Goal: Navigation & Orientation: Find specific page/section

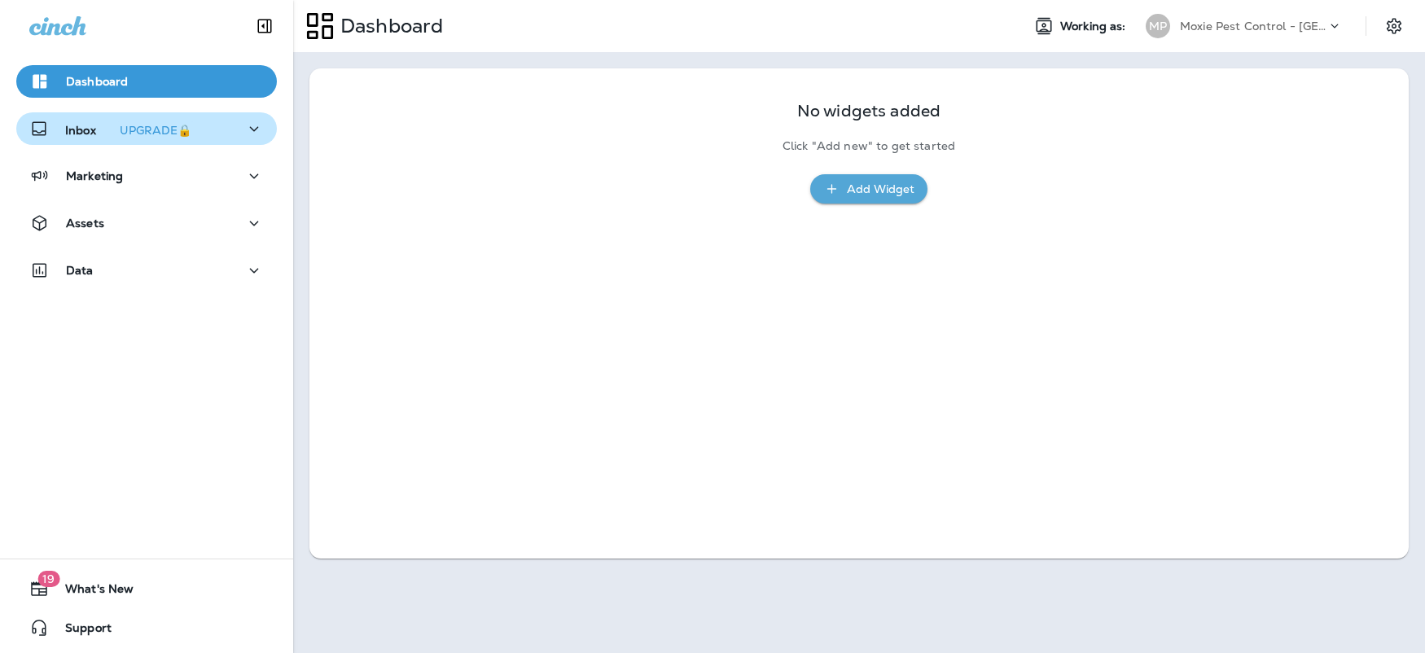
click at [58, 132] on div "Inbox UPGRADE🔒" at bounding box center [113, 129] width 169 height 20
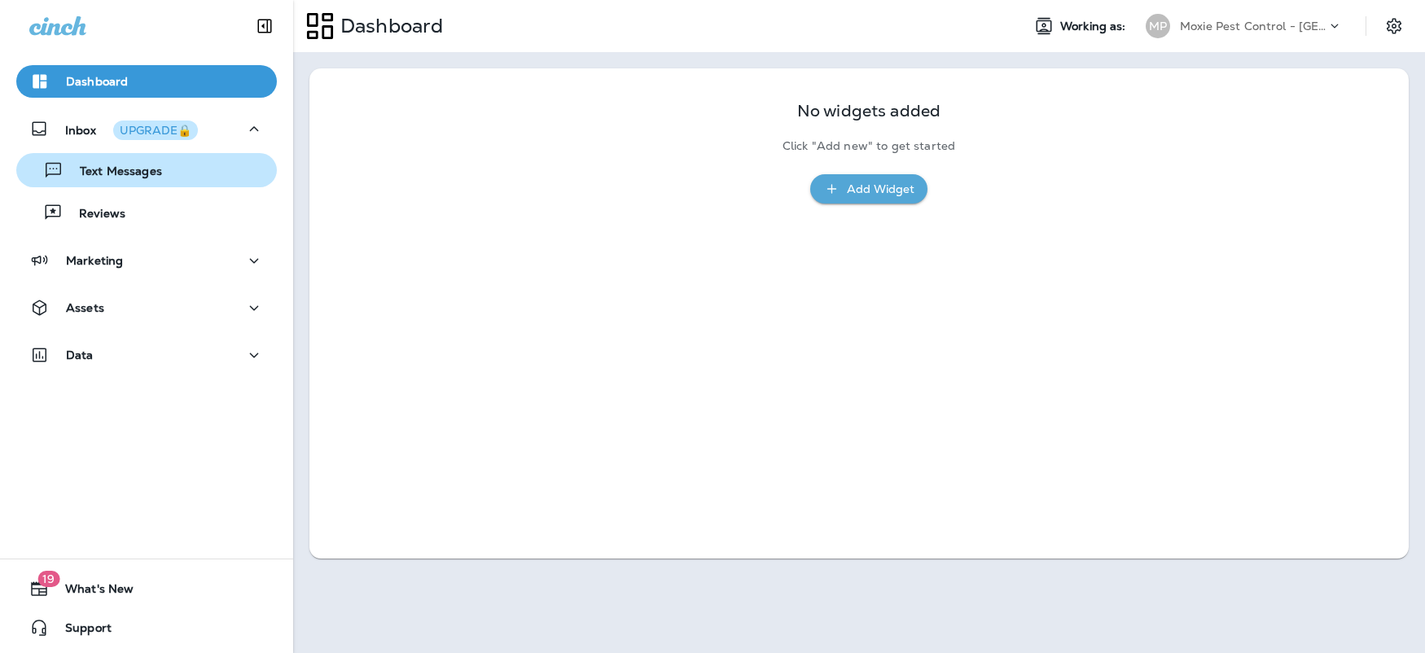
click at [124, 180] on div "Text Messages" at bounding box center [92, 170] width 139 height 24
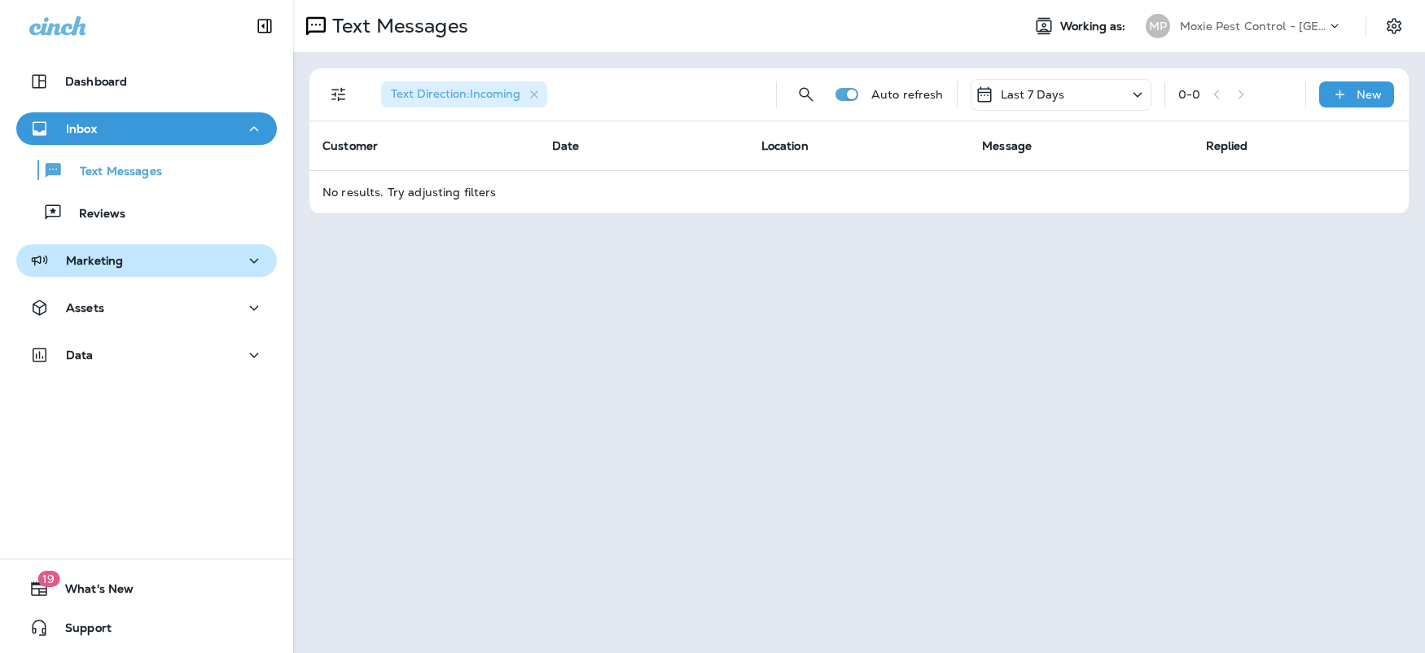
click at [212, 261] on div "Marketing" at bounding box center [146, 261] width 235 height 20
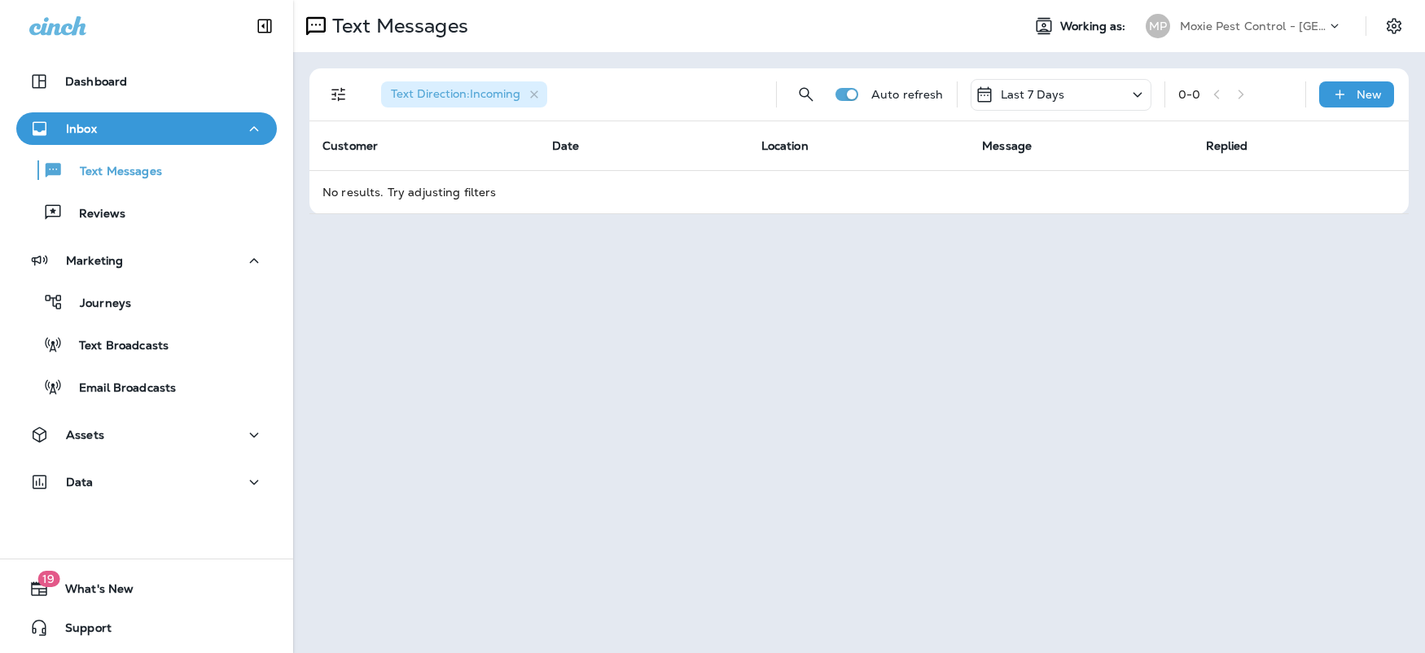
click at [411, 202] on td "No results. Try adjusting filters" at bounding box center [860, 191] width 1100 height 43
click at [143, 200] on div "Reviews" at bounding box center [147, 212] width 248 height 24
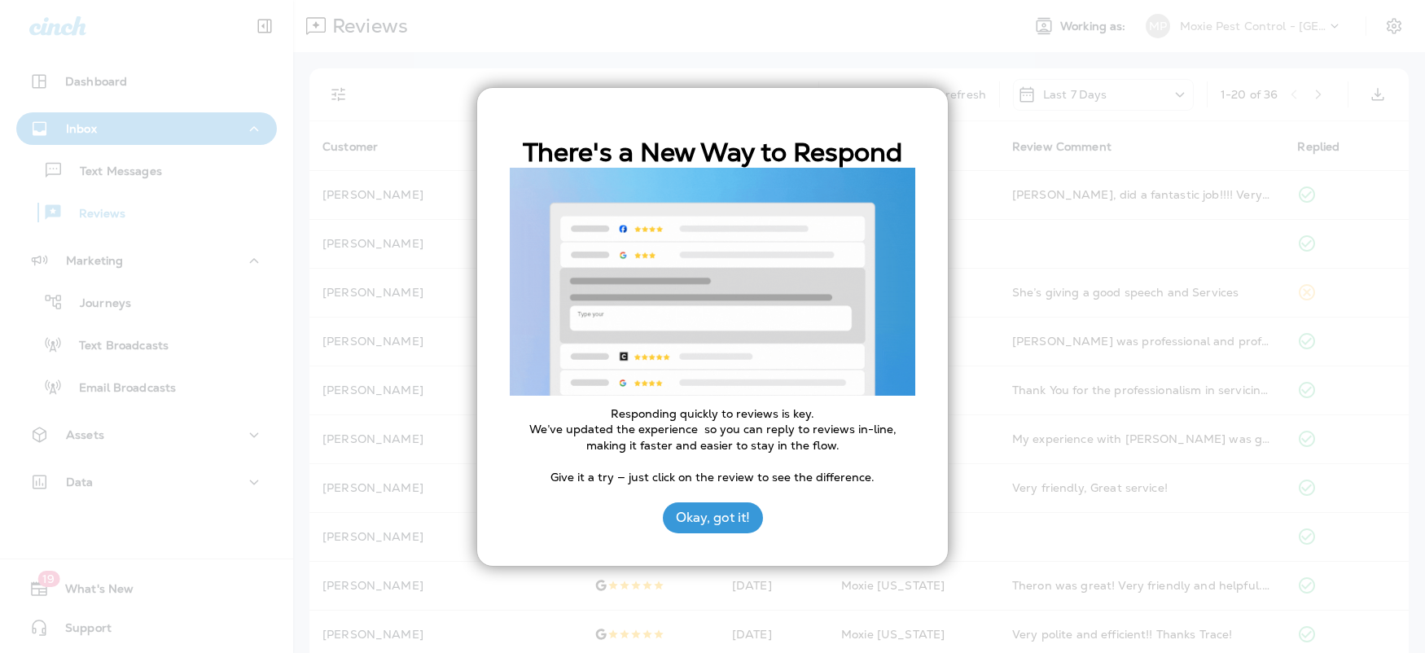
click at [1199, 242] on div at bounding box center [712, 326] width 1425 height 653
click at [732, 514] on button "Okay, got it!" at bounding box center [713, 518] width 100 height 31
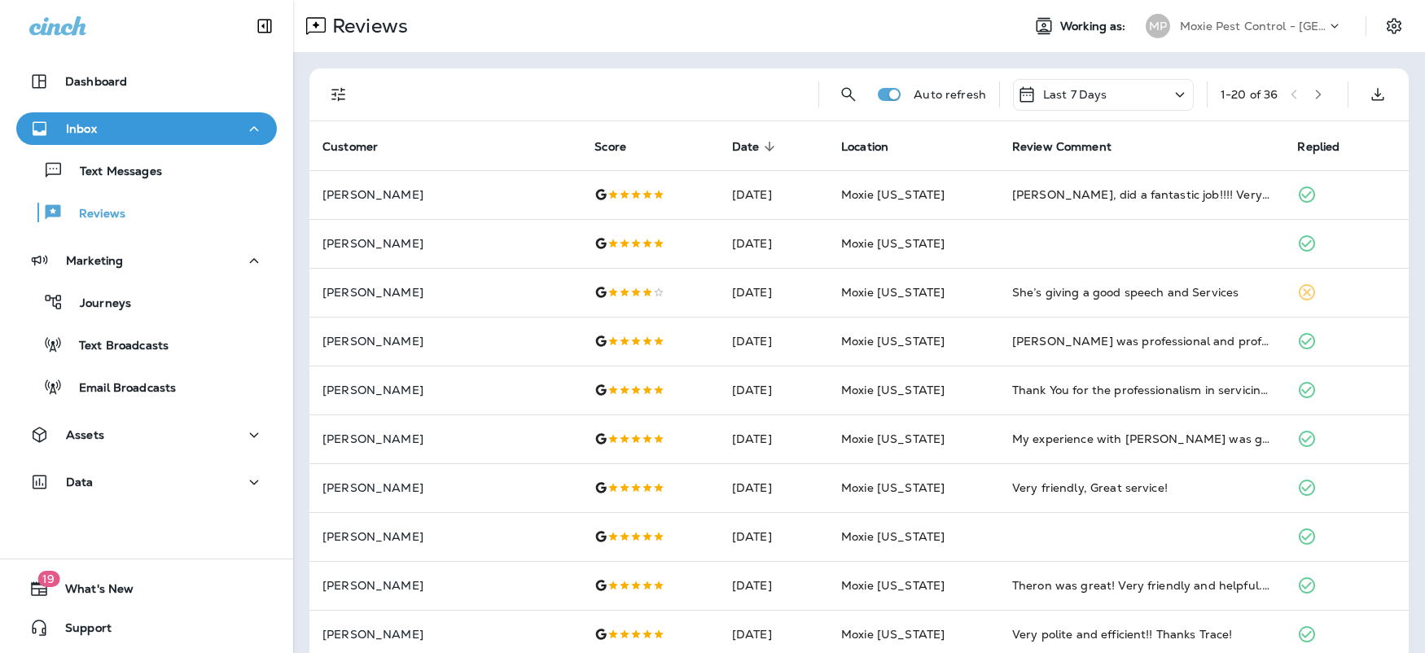
click at [112, 128] on div "Inbox" at bounding box center [146, 129] width 235 height 20
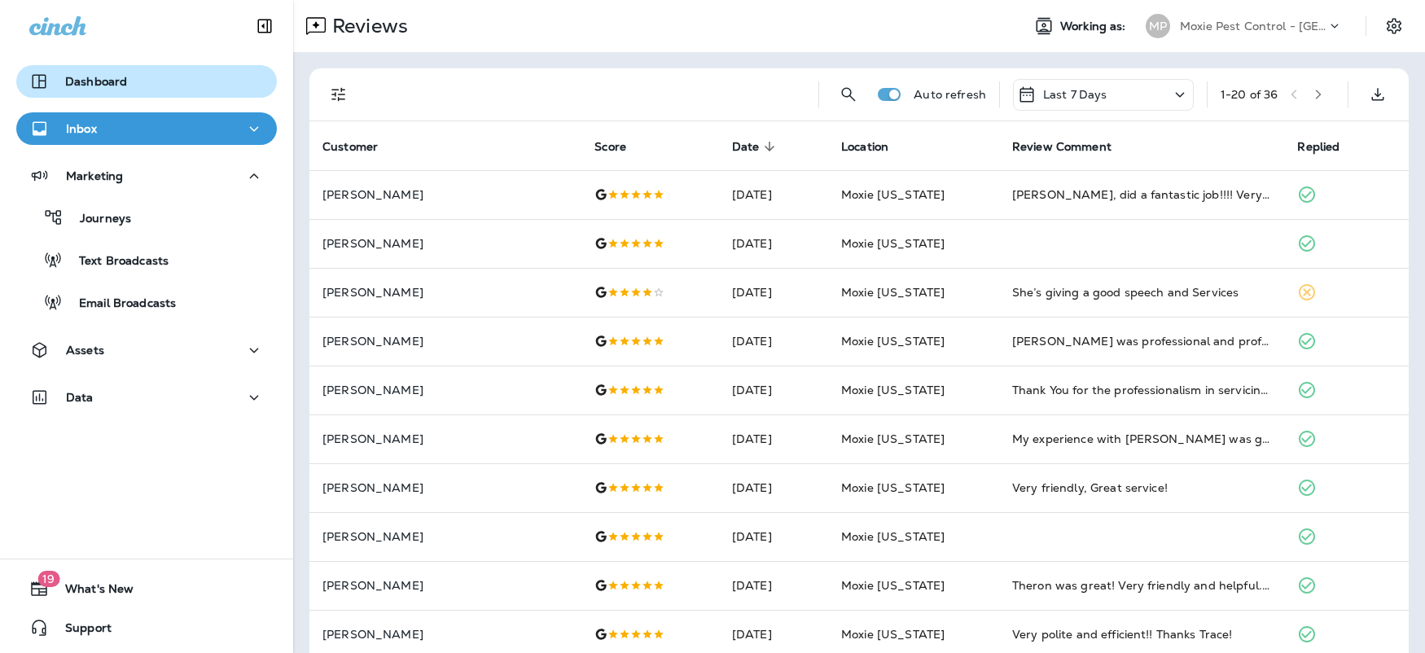
click at [98, 77] on p "Dashboard" at bounding box center [96, 81] width 62 height 13
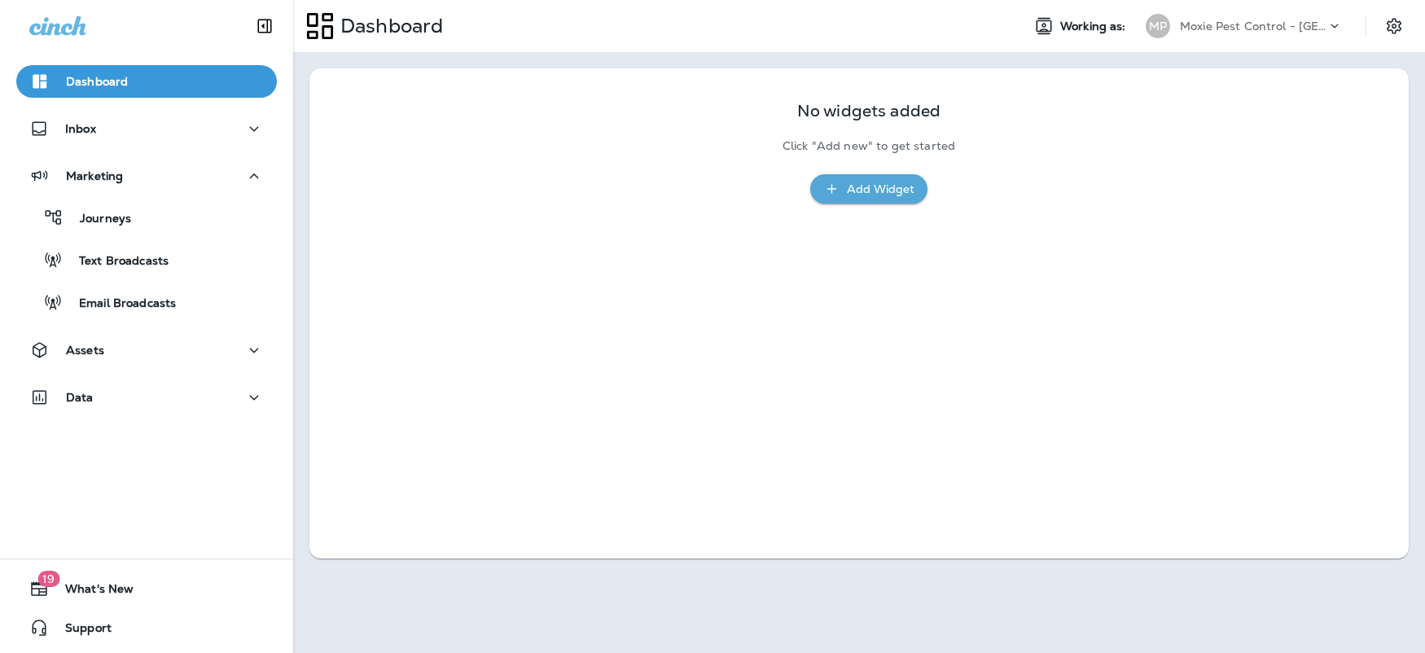
click at [1258, 20] on p "Moxie Pest Control - [GEOGRAPHIC_DATA]" at bounding box center [1253, 26] width 147 height 13
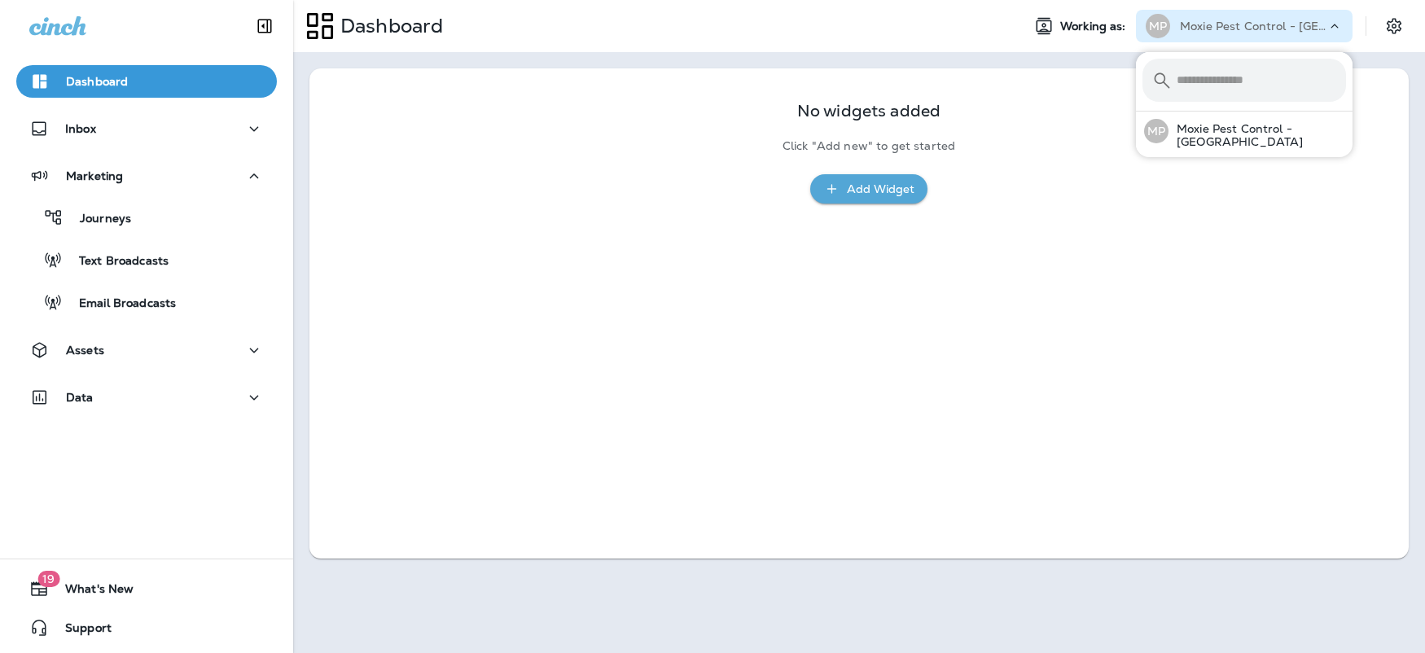
click at [1045, 432] on div "No widgets added Click "Add new" to get started Add Widget" at bounding box center [860, 313] width 1100 height 490
